Goal: Task Accomplishment & Management: Use online tool/utility

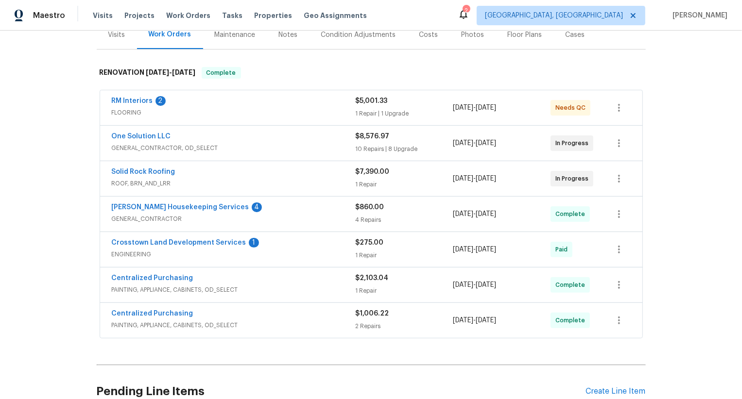
scroll to position [139, 0]
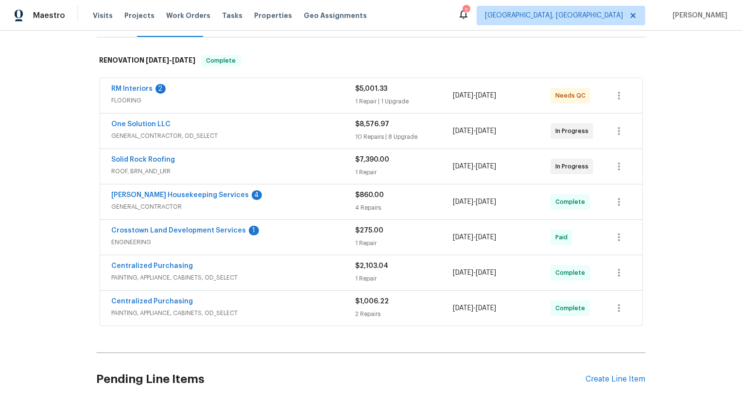
click at [222, 132] on span "GENERAL_CONTRACTOR, OD_SELECT" at bounding box center [234, 136] width 244 height 10
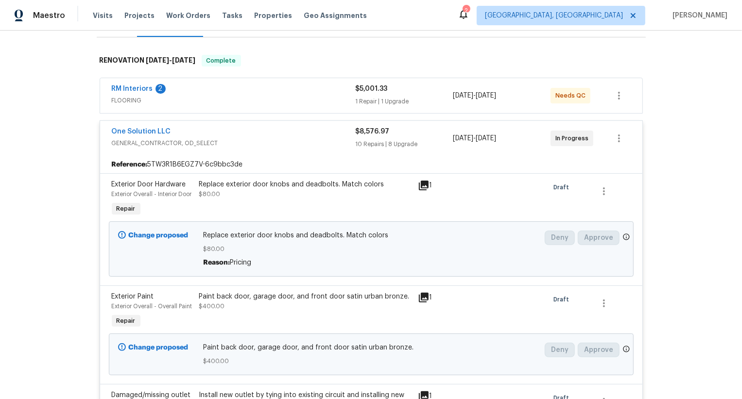
click at [221, 143] on span "GENERAL_CONTRACTOR, OD_SELECT" at bounding box center [234, 143] width 244 height 10
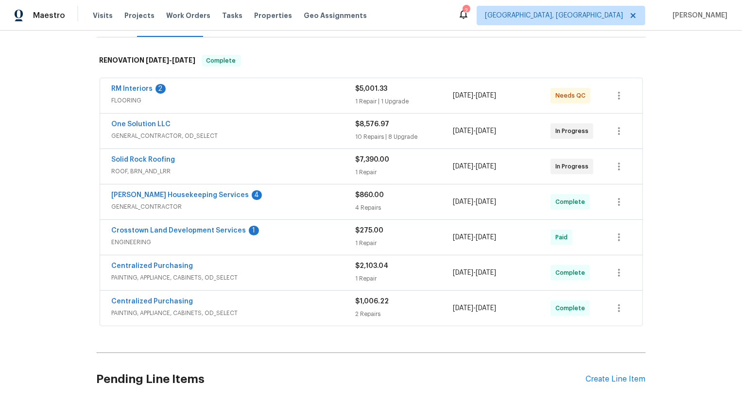
click at [100, 194] on div "[PERSON_NAME] Housekeeping Services 4 GENERAL_CONTRACTOR $860.00 4 Repairs [DAT…" at bounding box center [371, 202] width 543 height 36
click at [98, 164] on div "RM Interiors 2 FLOORING $5,001.33 1 Repair | 1 Upgrade [DATE] - [DATE] Needs QC…" at bounding box center [371, 202] width 549 height 253
click at [103, 128] on div "One Solution LLC GENERAL_CONTRACTOR, OD_SELECT $8,576.97 10 Repairs | 8 Upgrade…" at bounding box center [371, 131] width 542 height 35
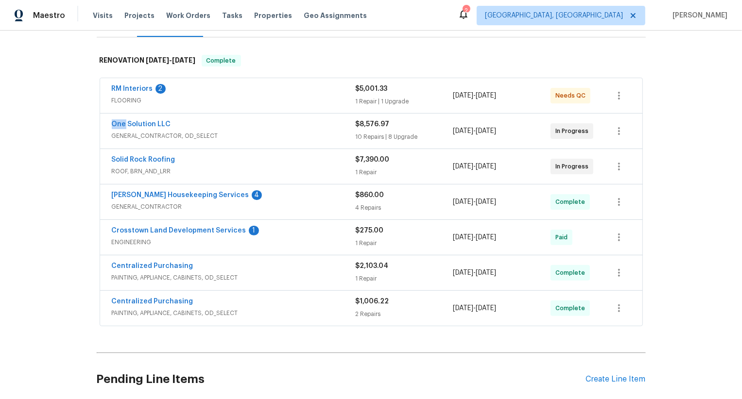
click at [103, 128] on div "One Solution LLC GENERAL_CONTRACTOR, OD_SELECT $8,576.97 10 Repairs | 8 Upgrade…" at bounding box center [371, 131] width 542 height 35
copy link "One Solution LLC"
